Goal: Navigation & Orientation: Find specific page/section

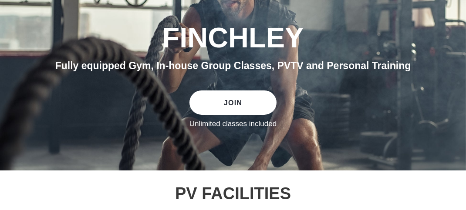
scroll to position [71, 0]
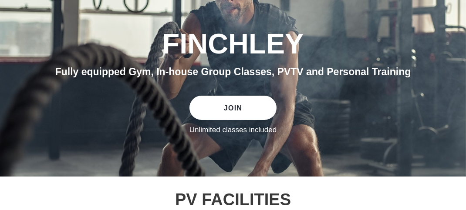
click at [235, 103] on link "JOIN" at bounding box center [232, 108] width 87 height 24
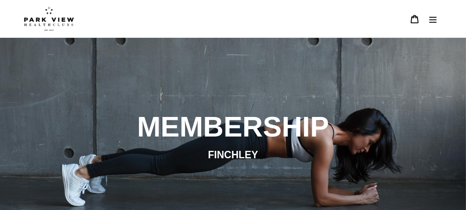
click at [429, 20] on icon "Menu" at bounding box center [432, 20] width 7 height 6
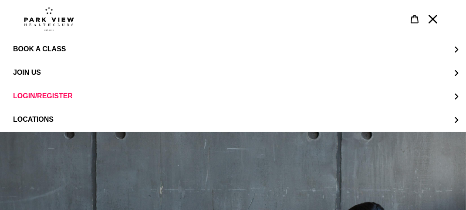
click at [433, 17] on icon "Menu" at bounding box center [432, 19] width 9 height 9
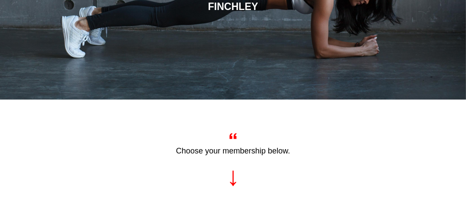
scroll to position [122, 0]
